Goal: Use online tool/utility: Utilize a website feature to perform a specific function

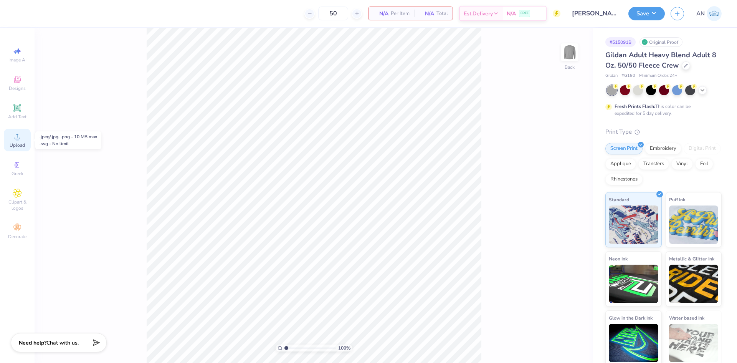
click at [19, 142] on div "Upload" at bounding box center [17, 140] width 27 height 23
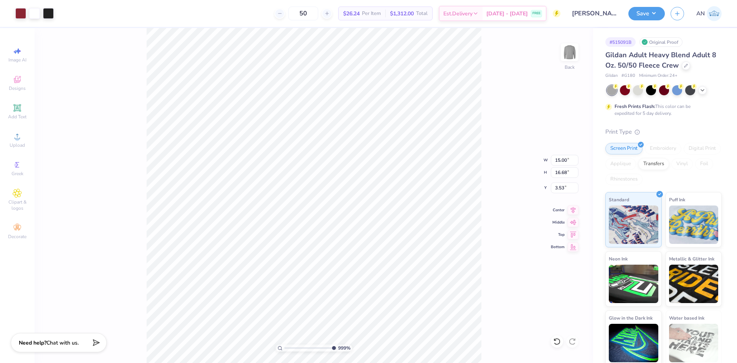
click at [510, 134] on div "999 % Back W 15.00 15.00 " H 16.68 16.68 " Y 3.53 3.53 " Center Middle Top Bott…" at bounding box center [314, 195] width 559 height 335
type input "1.35006143669128"
type input "9.89"
type input "11.00"
type input "9.22"
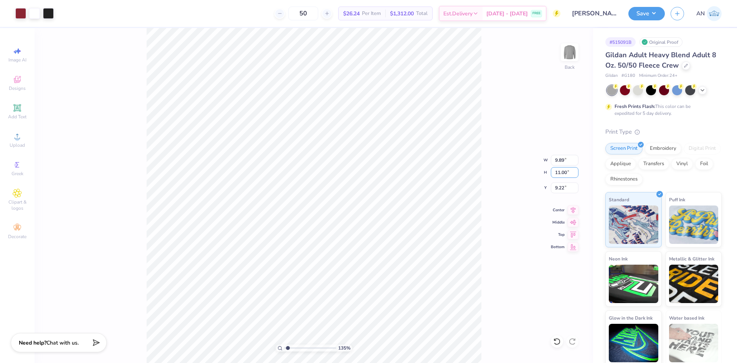
drag, startPoint x: 567, startPoint y: 172, endPoint x: 550, endPoint y: 173, distance: 17.0
click at [550, 173] on div "135 % Back W 9.89 9.89 " H 11.00 11.00 " Y 9.22 9.22 " Center [GEOGRAPHIC_DATA]" at bounding box center [314, 195] width 559 height 335
drag, startPoint x: 567, startPoint y: 174, endPoint x: 548, endPoint y: 172, distance: 19.3
click at [548, 172] on div "135 % Back W 9.89 9.89 " H 11.00 11.00 " Y 9.22 9.22 " Center [GEOGRAPHIC_DATA]" at bounding box center [314, 195] width 559 height 335
type input "1.35006143669128"
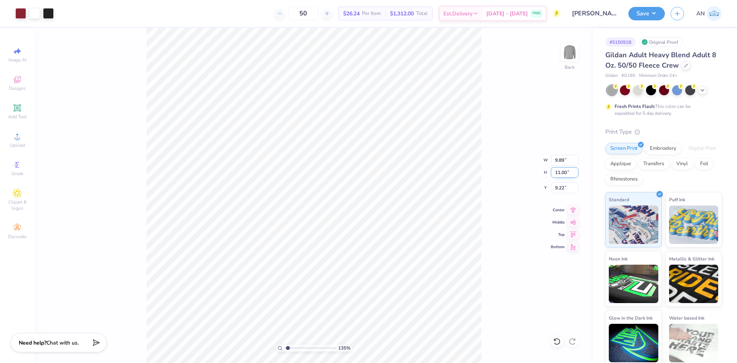
click at [561, 169] on input "11.00" at bounding box center [565, 172] width 28 height 11
type input "14.00"
type input "1.35006143669128"
type input "12.59"
type input "7.72"
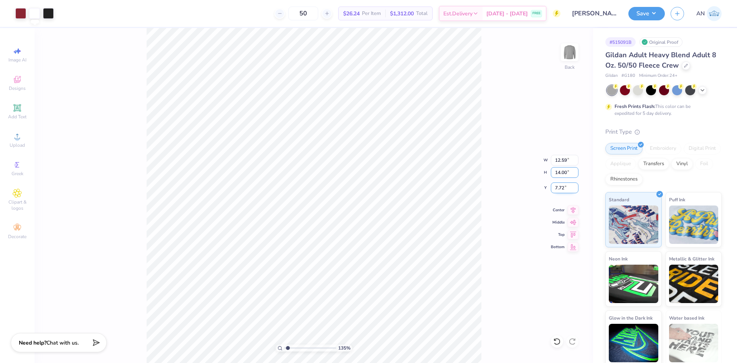
type input "1.35006143669128"
click at [560, 159] on input "12.59" at bounding box center [565, 160] width 28 height 11
type input "12"
type input "1.35006143669128"
type input "12.00"
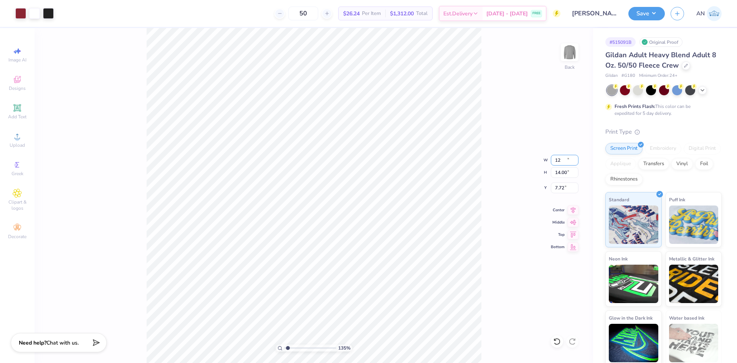
type input "13.35"
type input "8.04"
type input "1.35006143669128"
type input "4.59"
type input "1.35006143669128"
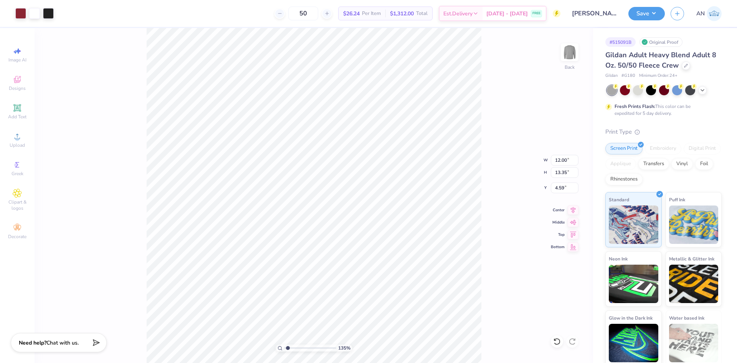
type input "3.14"
click at [493, 128] on div "135 % Back W 12.00 12.00 " H 13.35 13.35 " Y 3.14 3.14 " Center Middle Top Bott…" at bounding box center [314, 195] width 559 height 335
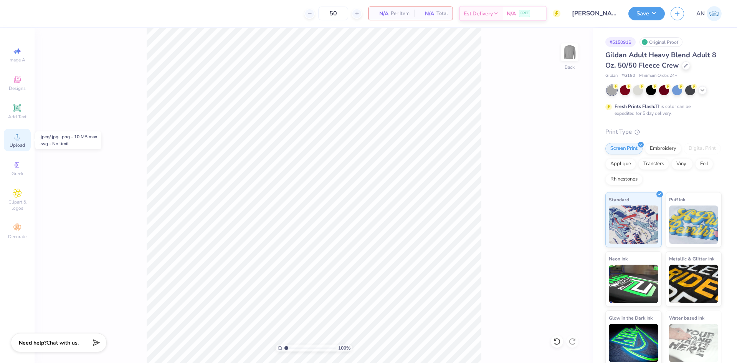
click at [18, 144] on span "Upload" at bounding box center [17, 145] width 15 height 6
click at [17, 138] on circle at bounding box center [17, 139] width 4 height 4
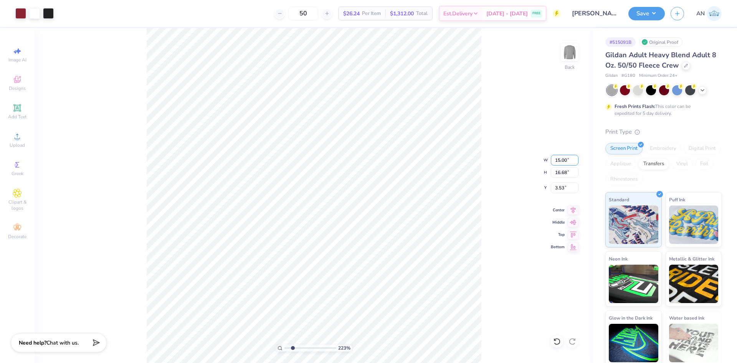
drag, startPoint x: 567, startPoint y: 162, endPoint x: 543, endPoint y: 164, distance: 23.9
click at [543, 164] on div "223 % Back W 15.00 15.00 " H 16.68 16.68 " Y 3.53 3.53 " Center Middle Top Bott…" at bounding box center [314, 195] width 559 height 335
type input "2.22643191709162"
click at [557, 161] on input "15.00" at bounding box center [565, 160] width 28 height 11
type input "12.00"
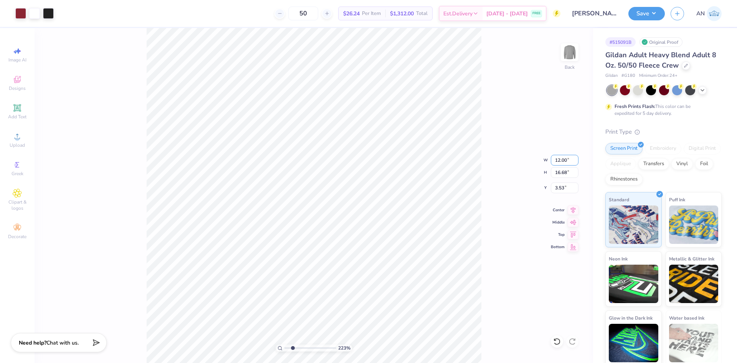
type input "2.22643191709162"
type input "13.35"
type input "5.20"
drag, startPoint x: 564, startPoint y: 188, endPoint x: 547, endPoint y: 188, distance: 17.3
click at [547, 188] on div "223 % Back W 12.00 12.00 " H 13.35 13.35 " Y 5.20 5.20 " Center Middle Top Bott…" at bounding box center [314, 195] width 559 height 335
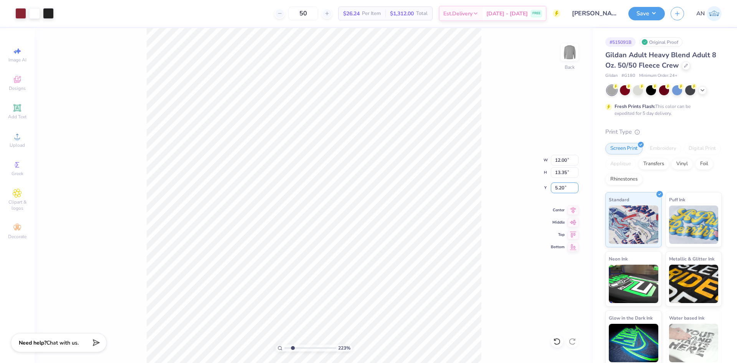
drag, startPoint x: 564, startPoint y: 189, endPoint x: 548, endPoint y: 189, distance: 16.5
click at [548, 189] on div "223 % Back W 12.00 12.00 " H 13.35 13.35 " Y 5.20 5.20 " Center Middle Top Bott…" at bounding box center [314, 195] width 559 height 335
type input "2.22643191709162"
drag, startPoint x: 563, startPoint y: 188, endPoint x: 553, endPoint y: 189, distance: 10.4
click at [553, 189] on input "5.20" at bounding box center [565, 187] width 28 height 11
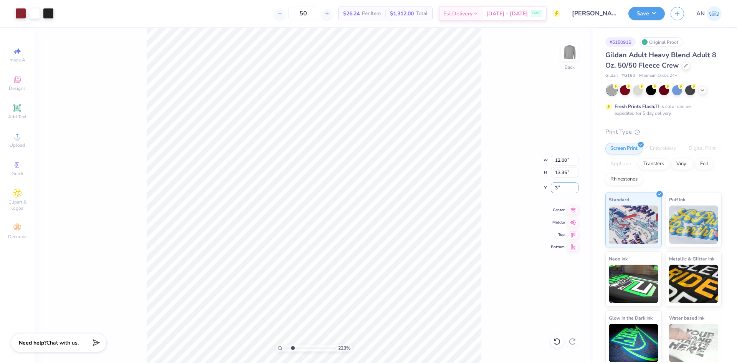
type input "3"
type input "2.22643191709162"
type input "3.00"
click at [512, 178] on div "223 % Back W 12.00 12.00 " H 13.35 13.35 " Y 3.00 3.00 " Center Middle Top Bott…" at bounding box center [314, 195] width 559 height 335
type input "1"
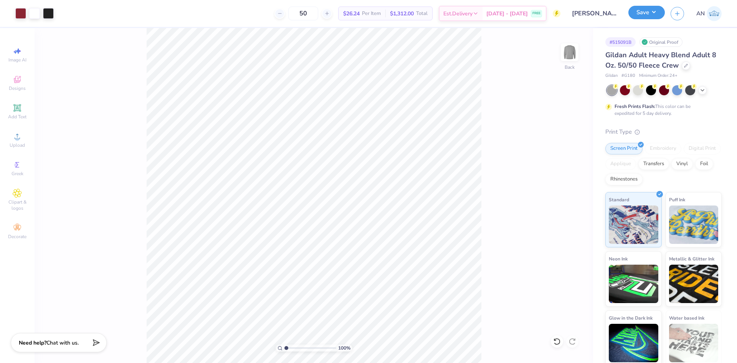
click at [660, 11] on button "Save" at bounding box center [647, 12] width 36 height 13
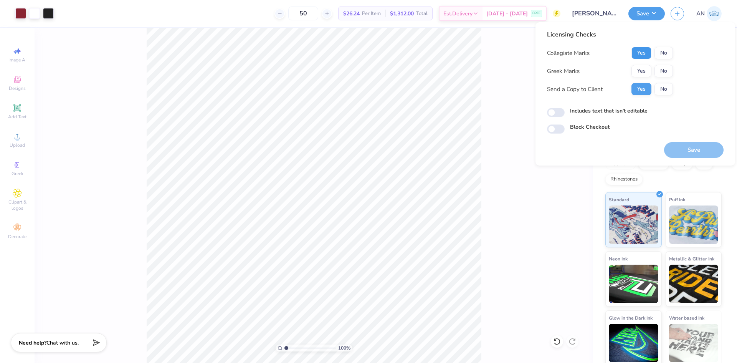
click at [649, 53] on button "Yes" at bounding box center [642, 53] width 20 height 12
click at [642, 71] on button "Yes" at bounding box center [642, 71] width 20 height 12
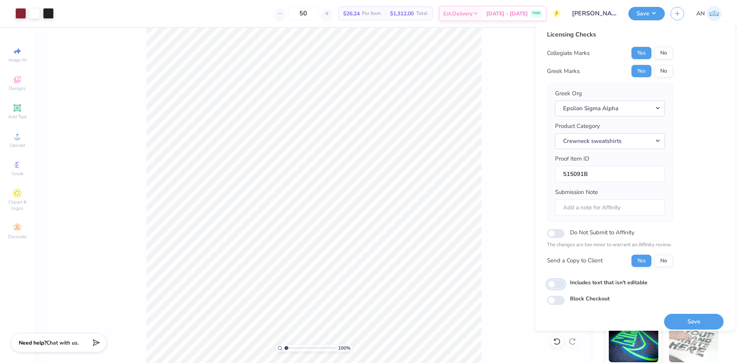
click at [562, 283] on input "Includes text that isn't editable" at bounding box center [556, 284] width 18 height 9
checkbox input "true"
click at [681, 321] on button "Save" at bounding box center [694, 322] width 60 height 16
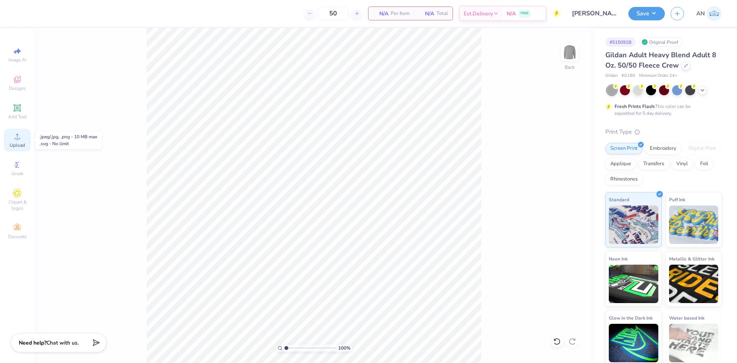
click at [16, 136] on icon at bounding box center [17, 136] width 9 height 9
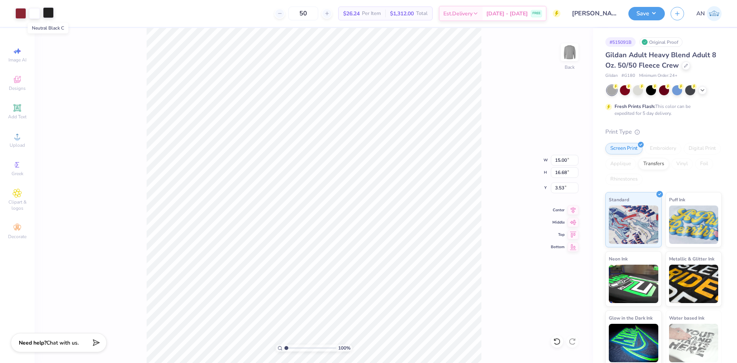
click at [51, 12] on div at bounding box center [48, 12] width 11 height 11
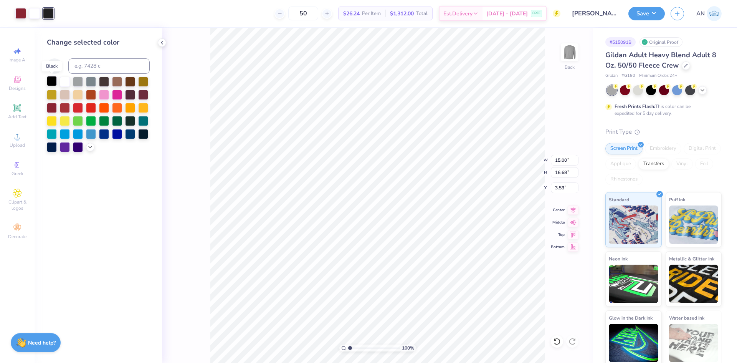
click at [53, 81] on div at bounding box center [52, 81] width 10 height 10
click at [30, 13] on div at bounding box center [34, 13] width 11 height 11
click at [164, 43] on icon at bounding box center [162, 43] width 6 height 6
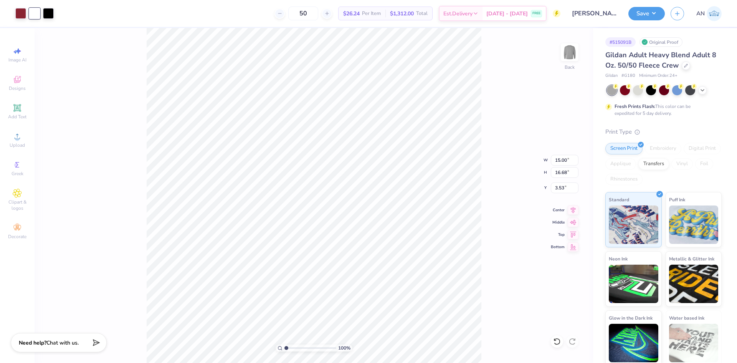
click at [138, 73] on div "100 % Back W 15.00 15.00 " H 16.68 16.68 " Y 3.53 3.53 " Center Middle Top Bott…" at bounding box center [314, 195] width 559 height 335
click at [557, 160] on input "15.00" at bounding box center [565, 160] width 28 height 11
click at [556, 186] on input "3.53" at bounding box center [565, 187] width 28 height 11
type input "12.00"
type input "13.35"
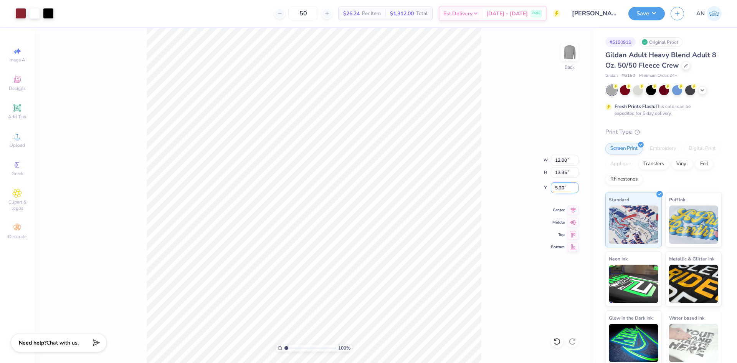
click at [560, 189] on input "5.20" at bounding box center [565, 187] width 28 height 11
type input "3.00"
click at [502, 93] on div "100 % Back W 12.00 12.00 " H 13.35 13.35 " Y 3.00 3.00 " Center Middle Top Bott…" at bounding box center [314, 195] width 559 height 335
click at [650, 15] on button "Save" at bounding box center [647, 12] width 36 height 13
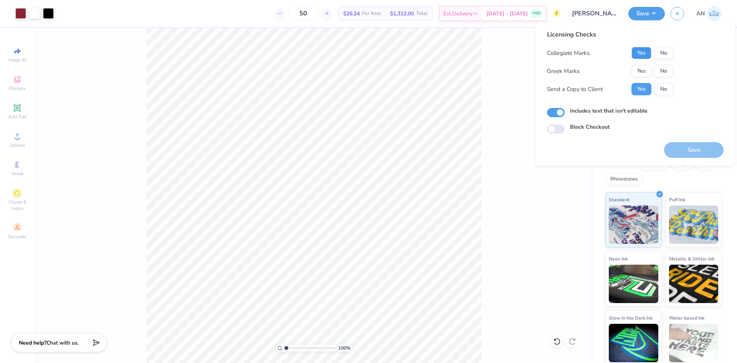
click at [645, 52] on button "Yes" at bounding box center [642, 53] width 20 height 12
click at [648, 70] on button "Yes" at bounding box center [642, 71] width 20 height 12
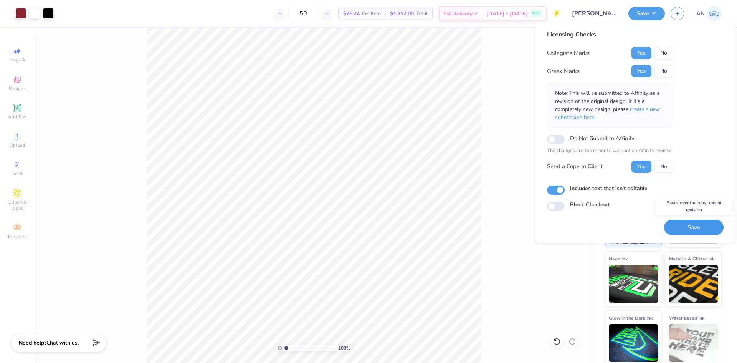
click at [696, 224] on button "Save" at bounding box center [694, 228] width 60 height 16
